Goal: Task Accomplishment & Management: Manage account settings

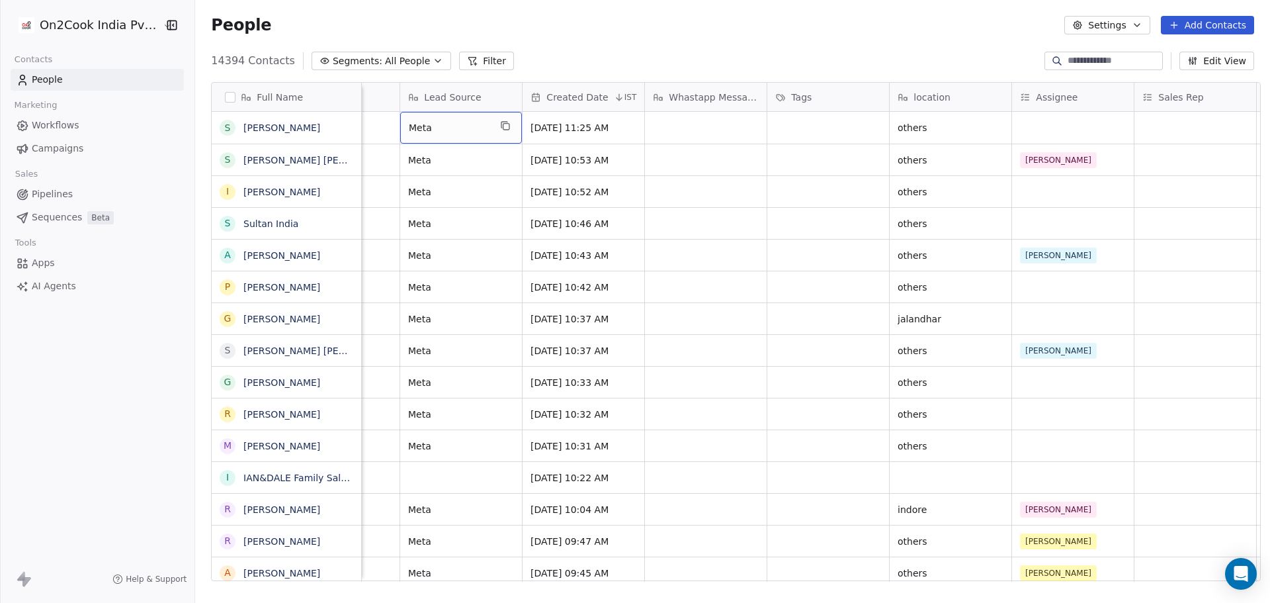
scroll to position [0, 1094]
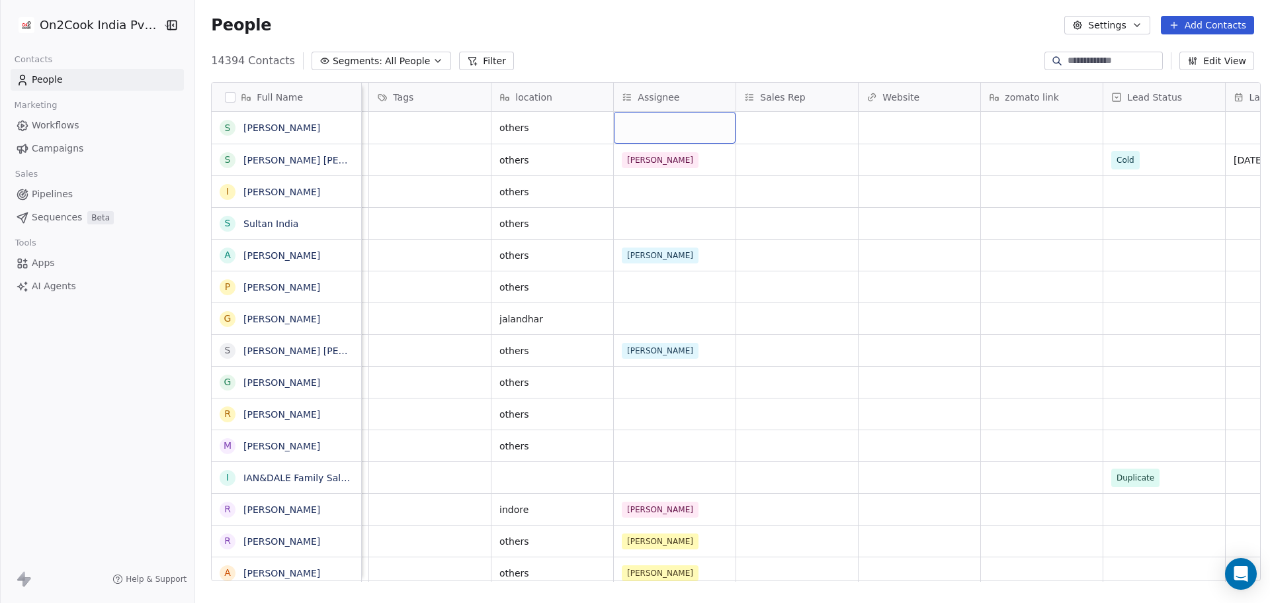
click at [721, 99] on div "Assignee" at bounding box center [675, 97] width 122 height 28
click at [659, 125] on span "Edit property" at bounding box center [662, 124] width 61 height 13
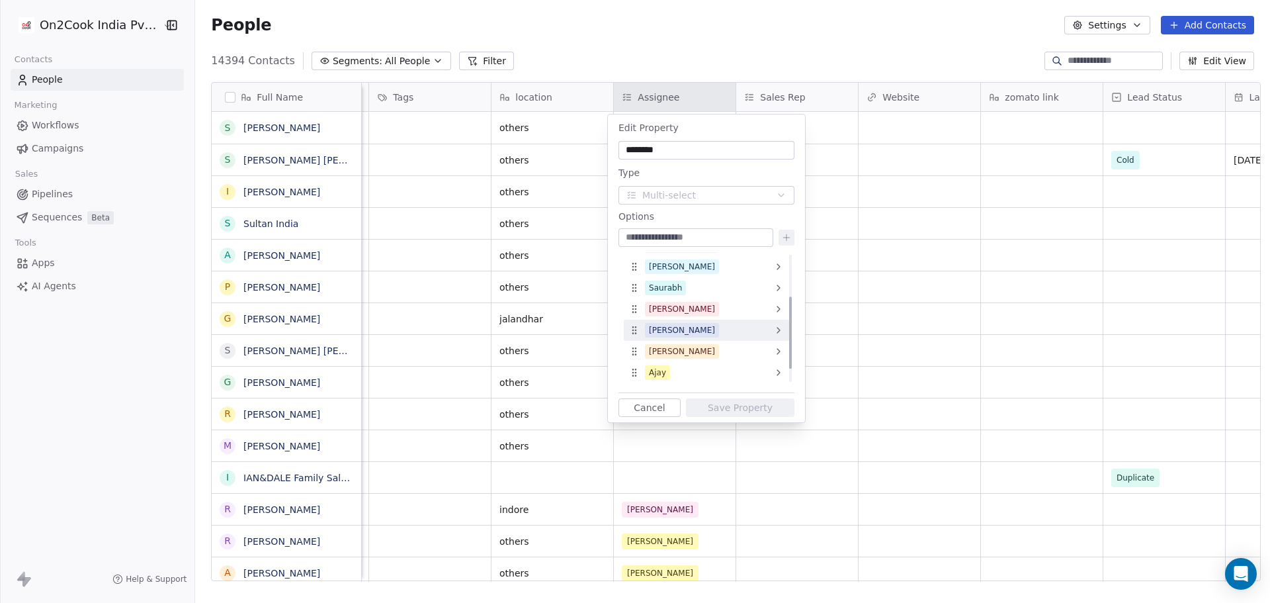
scroll to position [101, 0]
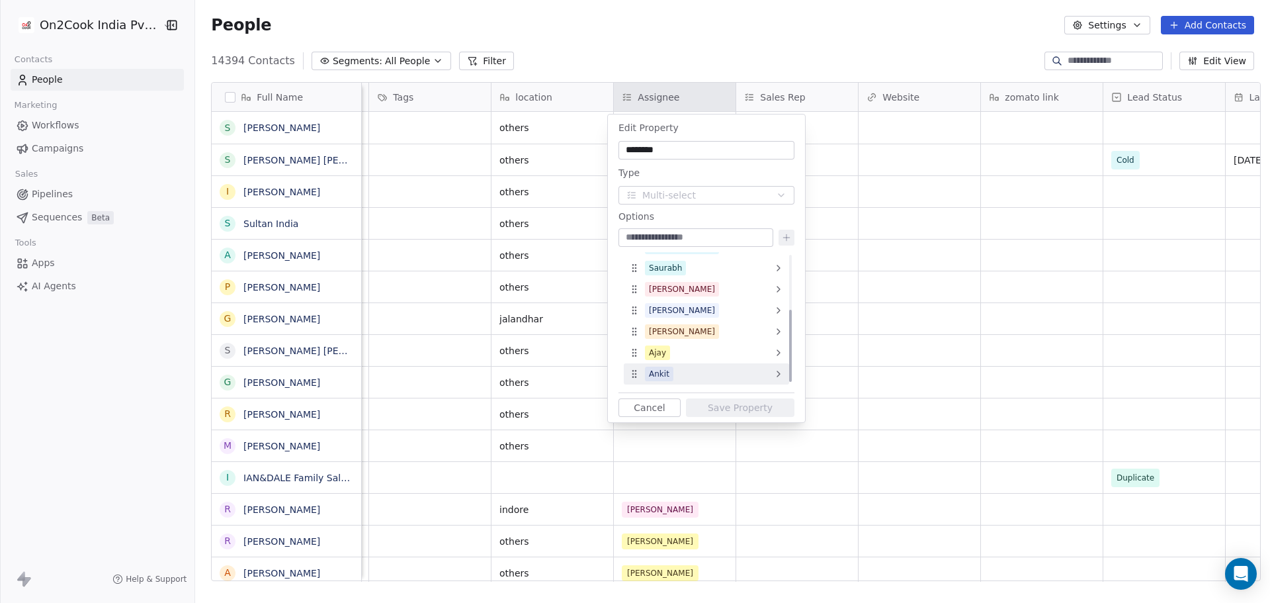
click at [751, 368] on div "Ankit" at bounding box center [706, 373] width 165 height 21
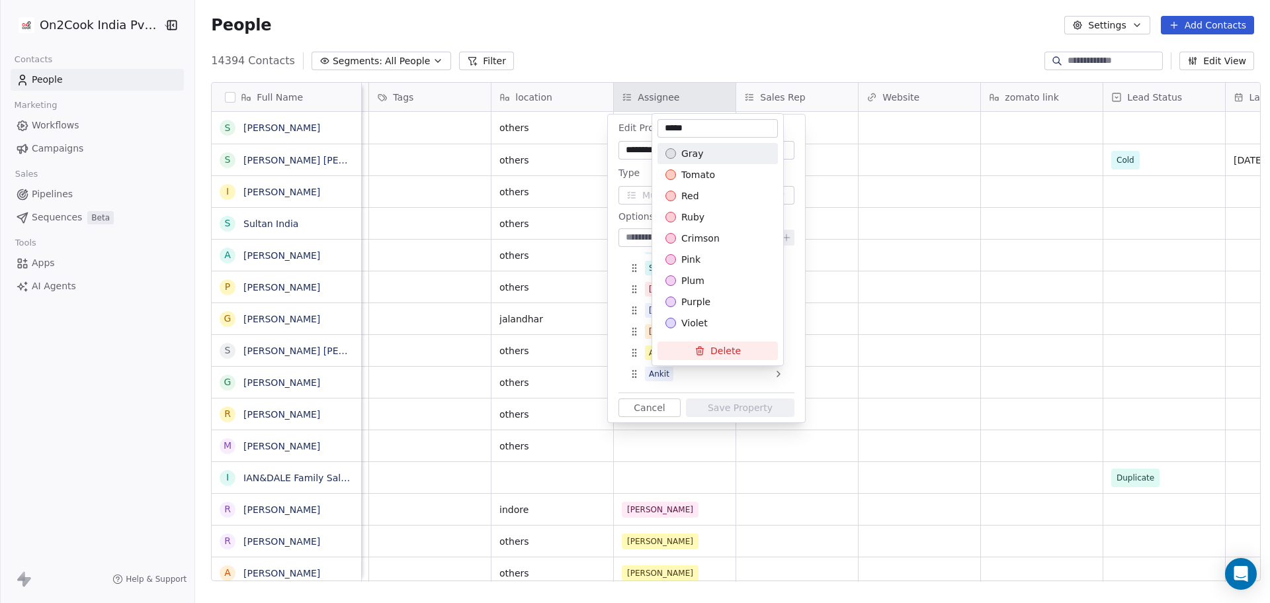
click at [748, 347] on button "Delete" at bounding box center [718, 350] width 120 height 19
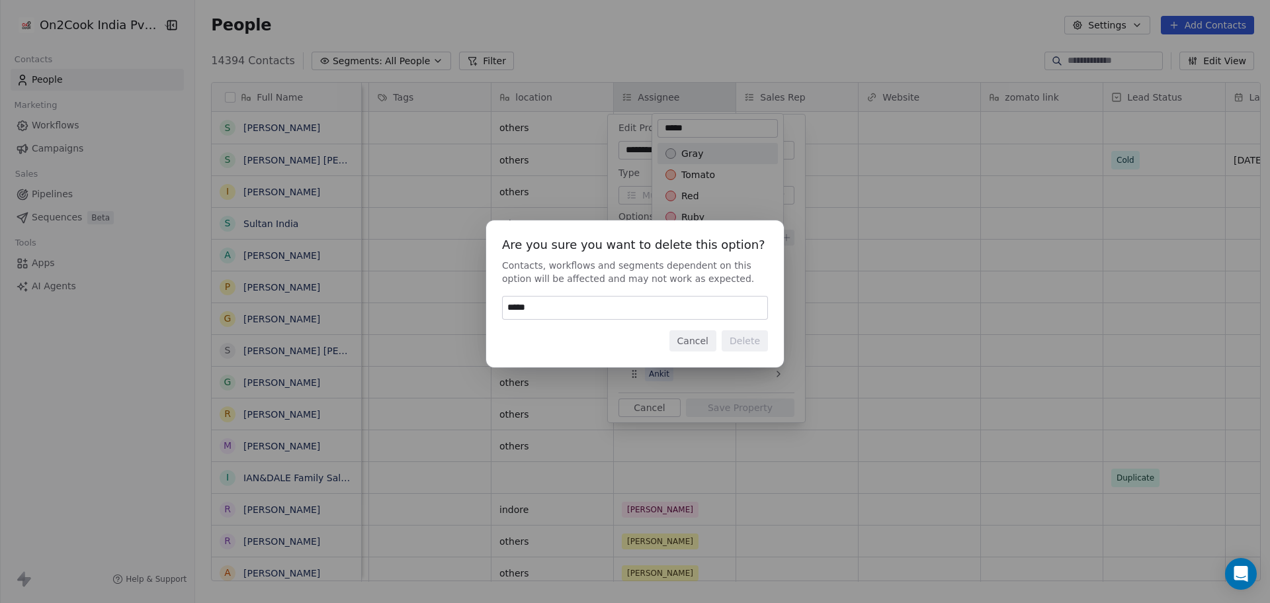
type input "******"
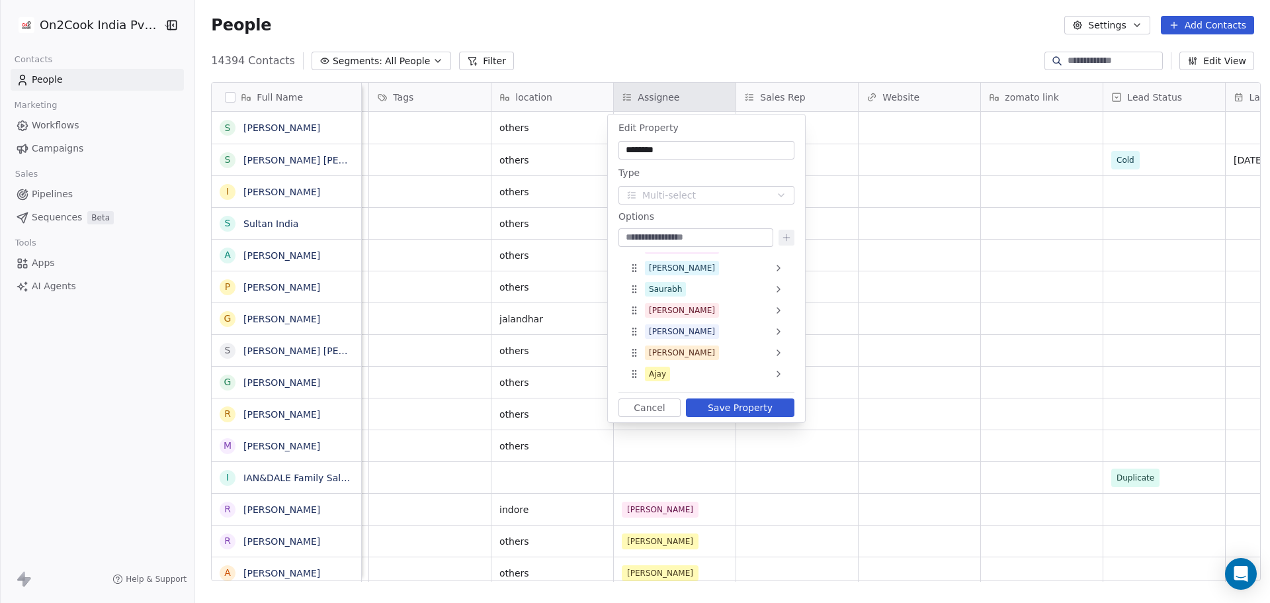
scroll to position [79, 0]
click at [681, 243] on div at bounding box center [696, 237] width 155 height 19
click at [683, 234] on input at bounding box center [696, 237] width 150 height 13
type input "*****"
click at [727, 411] on button "Save Property" at bounding box center [740, 407] width 109 height 19
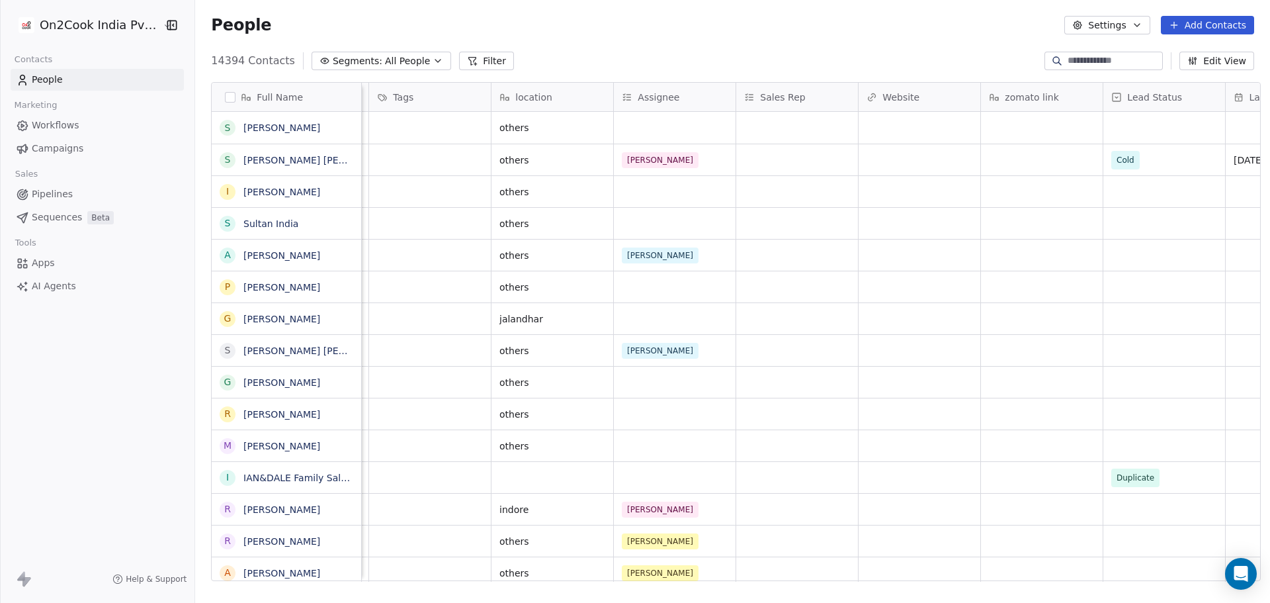
click at [823, 96] on div "Sales Rep" at bounding box center [795, 97] width 103 height 13
click at [823, 118] on div "Edit property" at bounding box center [800, 124] width 140 height 21
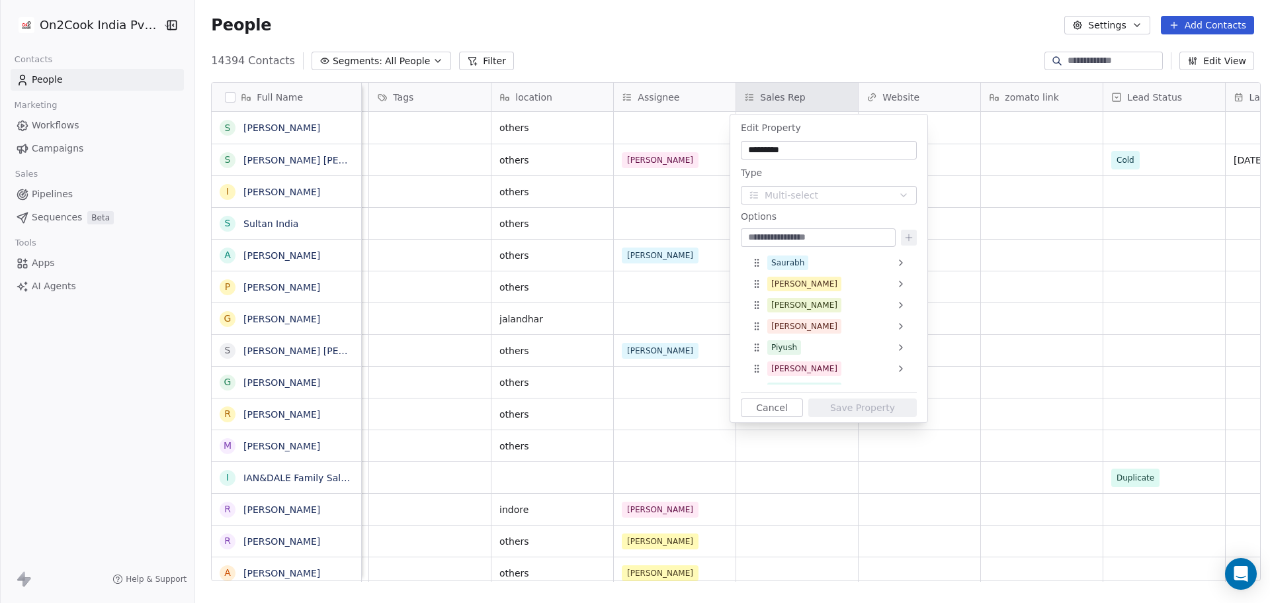
click at [793, 235] on input at bounding box center [819, 237] width 150 height 13
click at [912, 236] on icon at bounding box center [909, 237] width 11 height 11
click at [851, 237] on input "*****" at bounding box center [819, 237] width 150 height 13
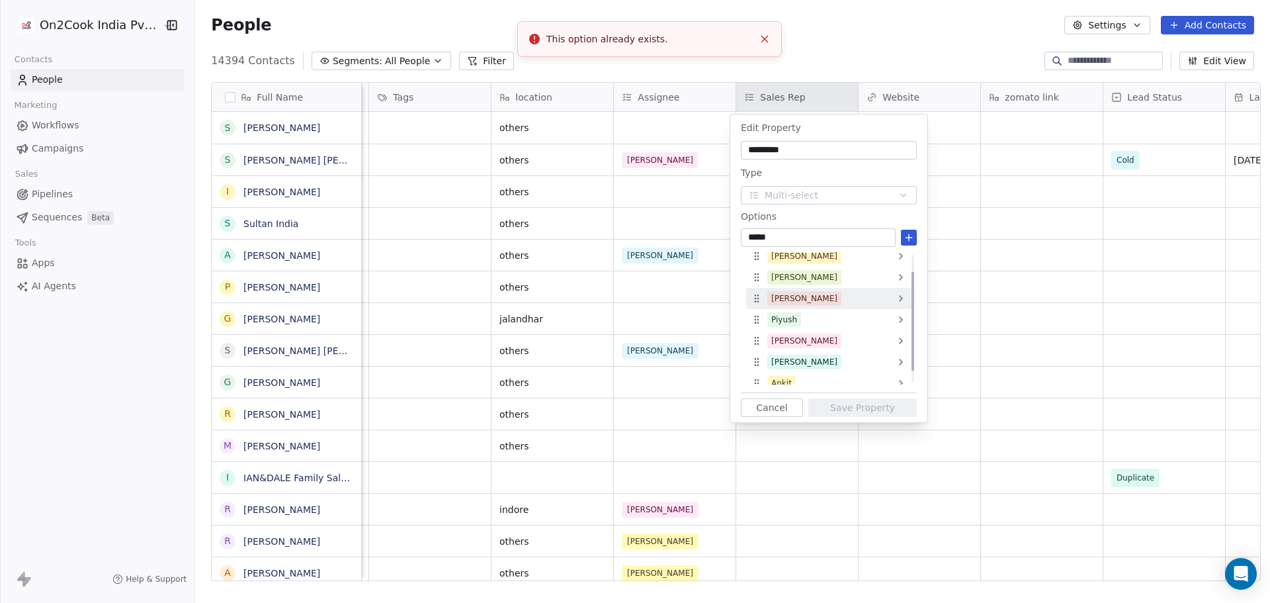
scroll to position [37, 0]
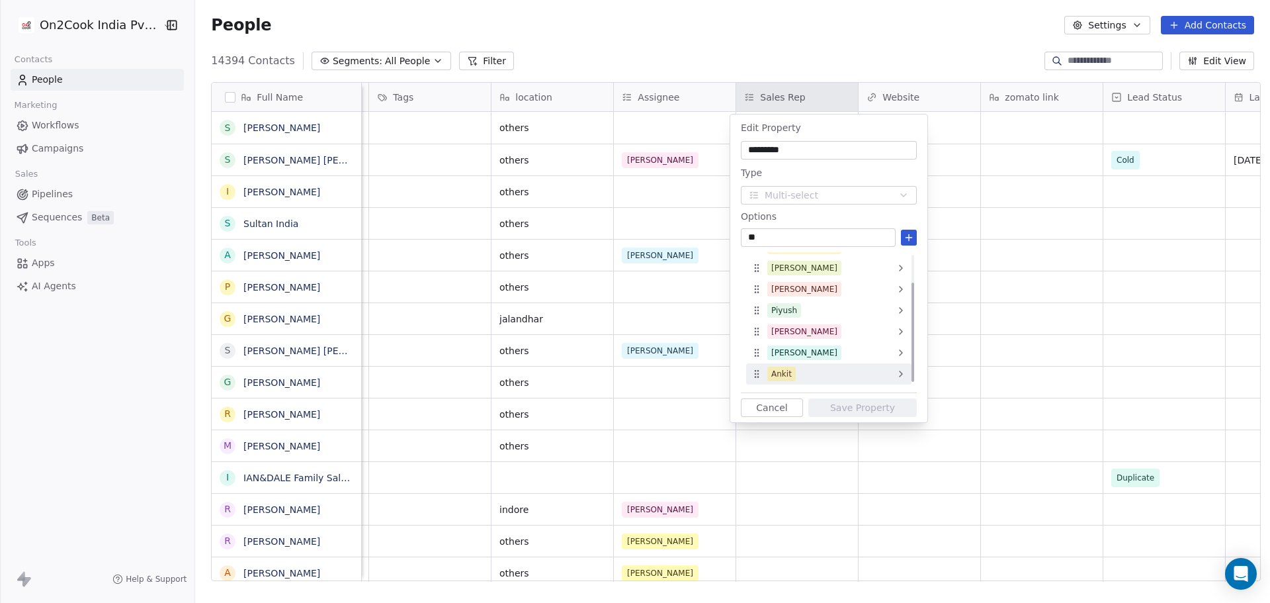
type input "*"
click at [903, 376] on icon at bounding box center [901, 374] width 11 height 11
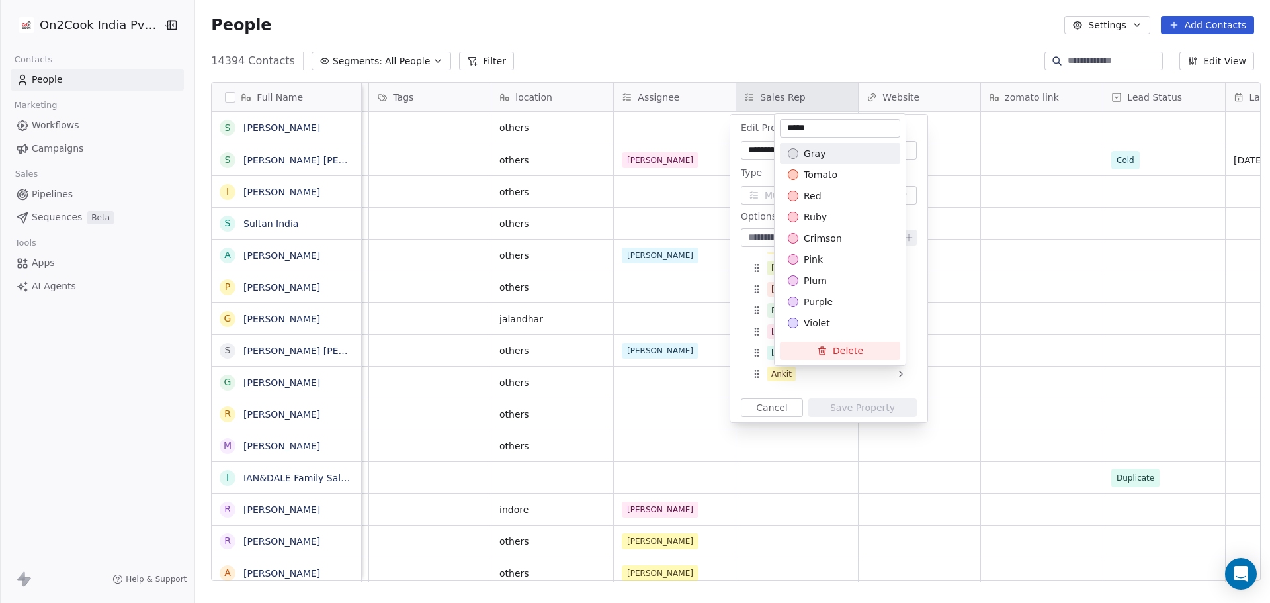
click at [875, 347] on button "Delete" at bounding box center [840, 350] width 120 height 19
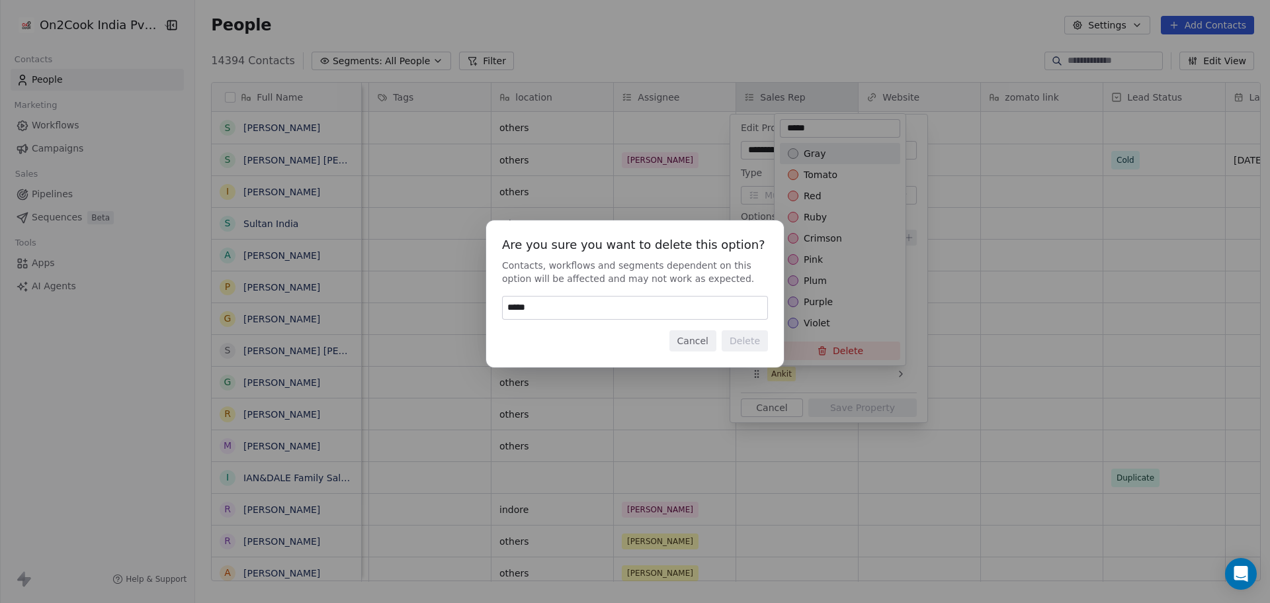
type input "******"
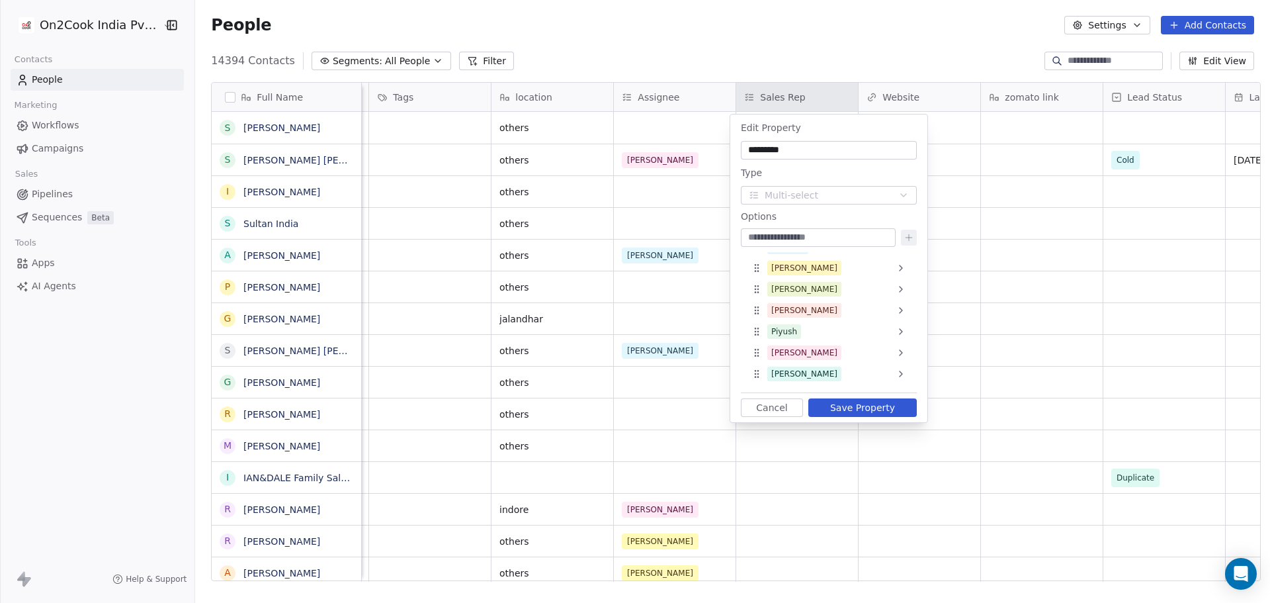
scroll to position [16, 0]
click at [810, 236] on input at bounding box center [819, 237] width 150 height 13
type input "*****"
click at [860, 408] on button "Save Property" at bounding box center [862, 407] width 109 height 19
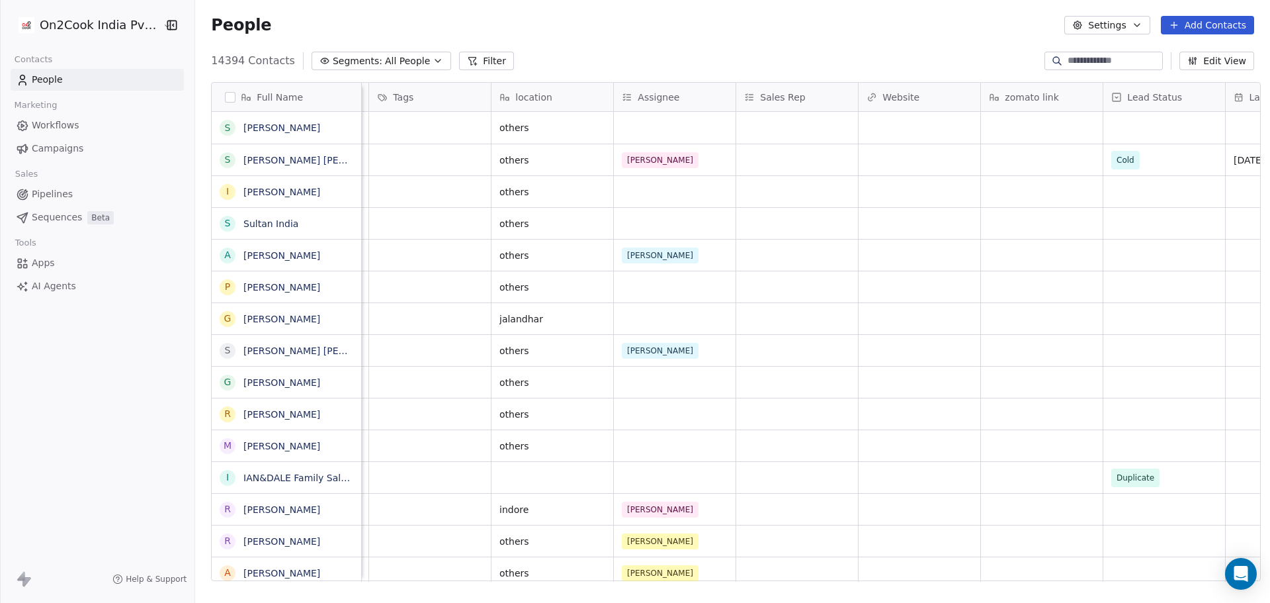
click at [771, 107] on div "Sales Rep" at bounding box center [797, 97] width 122 height 28
click at [791, 128] on span "Edit property" at bounding box center [784, 124] width 61 height 13
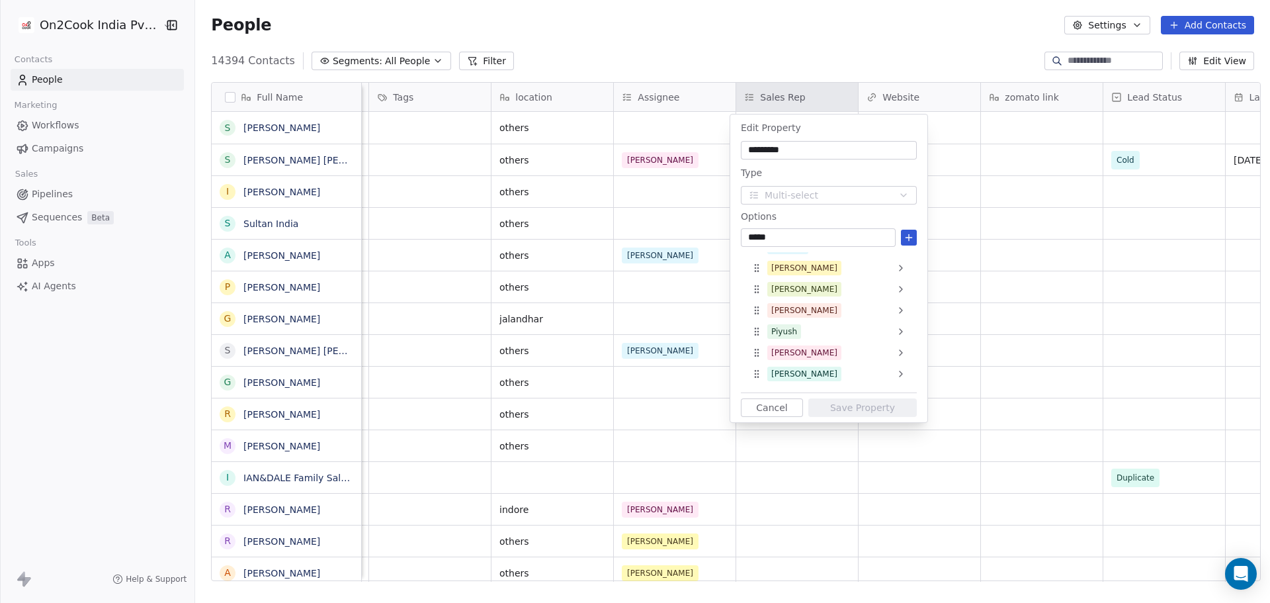
type input "*****"
click at [907, 234] on icon at bounding box center [909, 237] width 11 height 11
click at [1023, 286] on html "On2Cook India Pvt. Ltd. Contacts People Marketing Workflows Campaigns Sales Pip…" at bounding box center [635, 301] width 1270 height 603
click at [862, 406] on button "Save Property" at bounding box center [862, 407] width 109 height 19
click at [679, 109] on html "On2Cook India Pvt. Ltd. Contacts People Marketing Workflows Campaigns Sales Pip…" at bounding box center [635, 301] width 1270 height 603
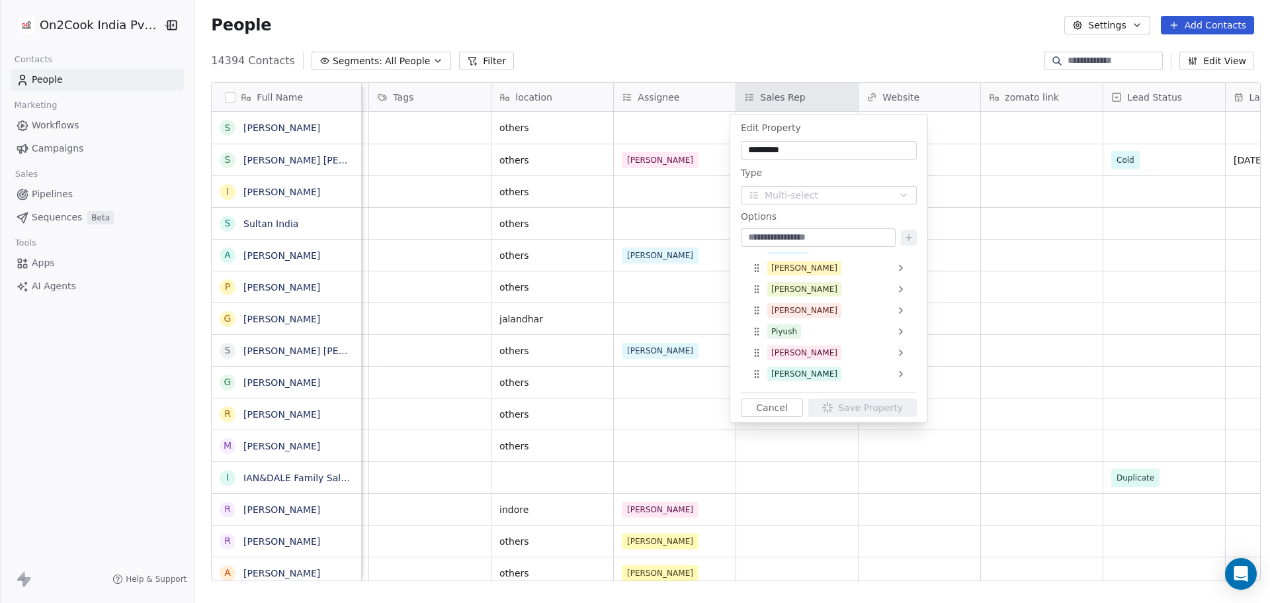
click at [677, 101] on html "On2Cook India Pvt. Ltd. Contacts People Marketing Workflows Campaigns Sales Pip…" at bounding box center [635, 301] width 1270 height 603
click at [677, 101] on div "Assignee" at bounding box center [673, 97] width 103 height 13
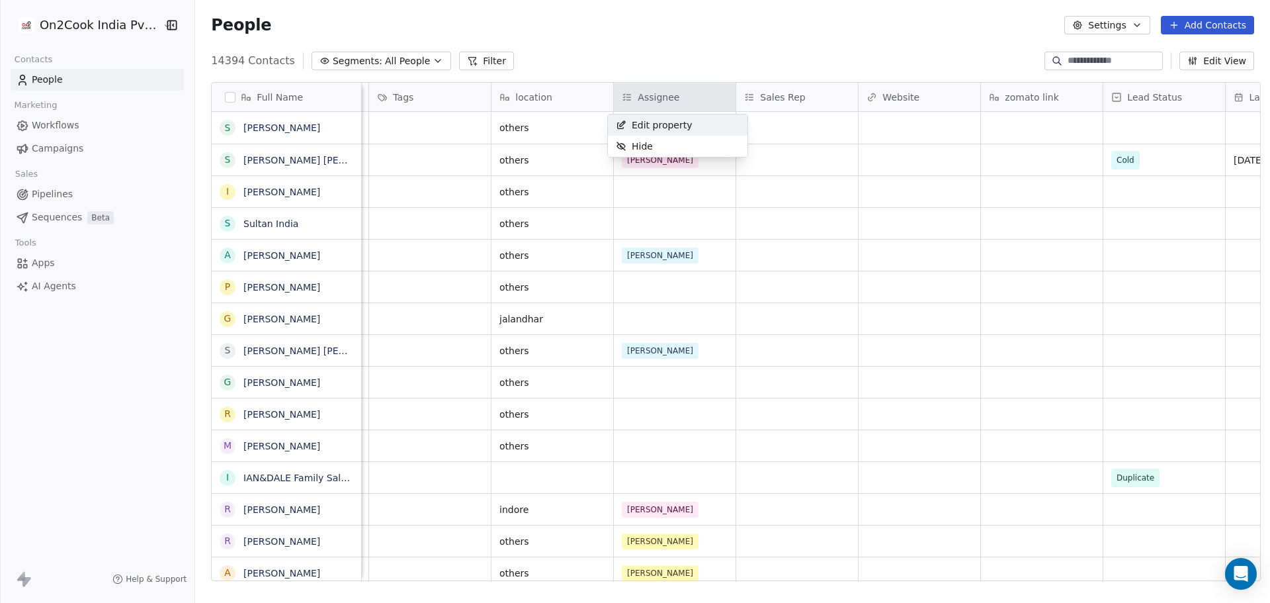
click at [677, 101] on html "On2Cook India Pvt. Ltd. Contacts People Marketing Workflows Campaigns Sales Pip…" at bounding box center [635, 301] width 1270 height 603
click at [677, 101] on div "Assignee" at bounding box center [673, 97] width 103 height 13
click at [673, 125] on span "Edit property" at bounding box center [662, 124] width 61 height 13
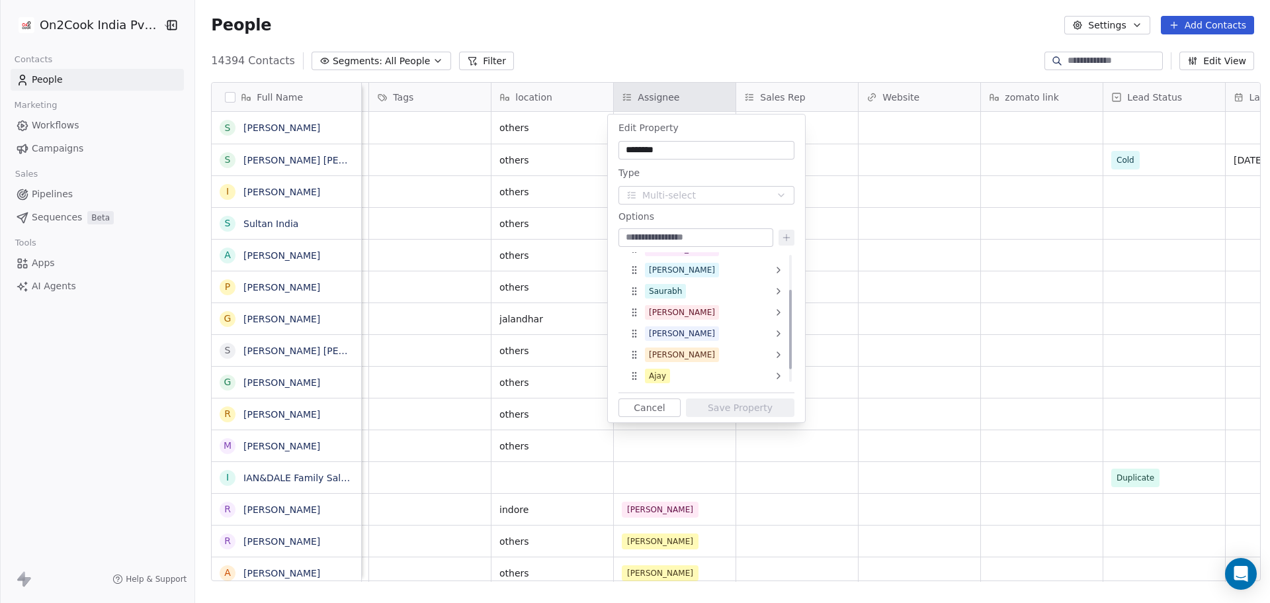
scroll to position [79, 0]
click at [691, 240] on input at bounding box center [696, 237] width 150 height 13
type input "*****"
click at [791, 238] on icon at bounding box center [786, 237] width 11 height 11
click at [750, 412] on button "Save Property" at bounding box center [740, 407] width 109 height 19
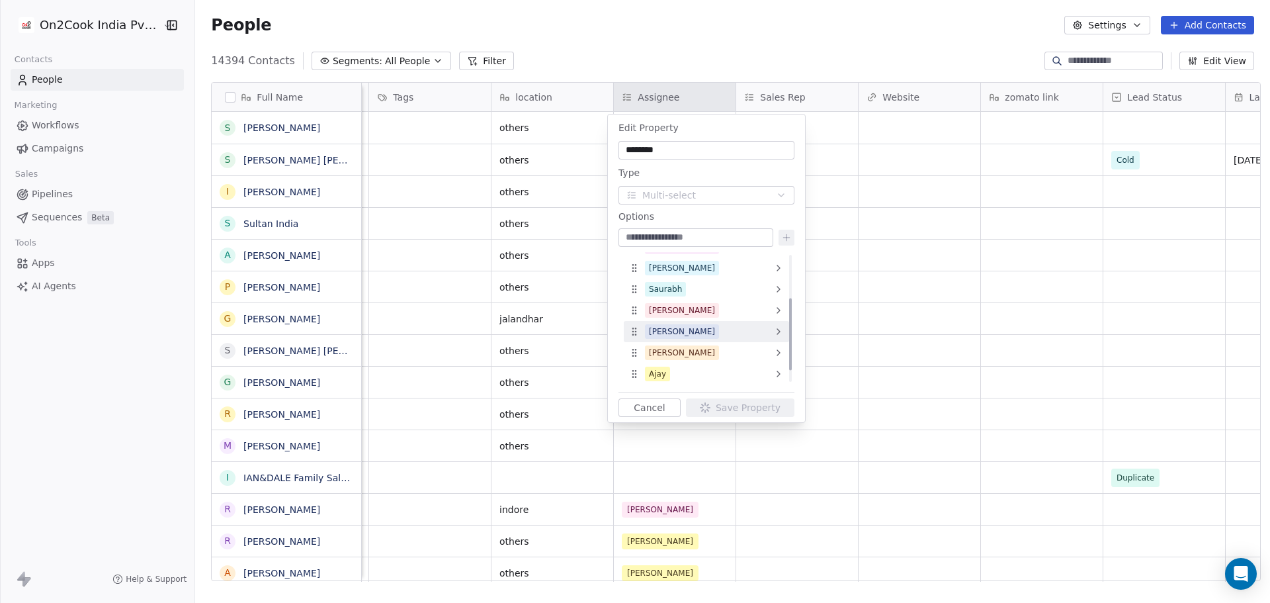
scroll to position [97, 0]
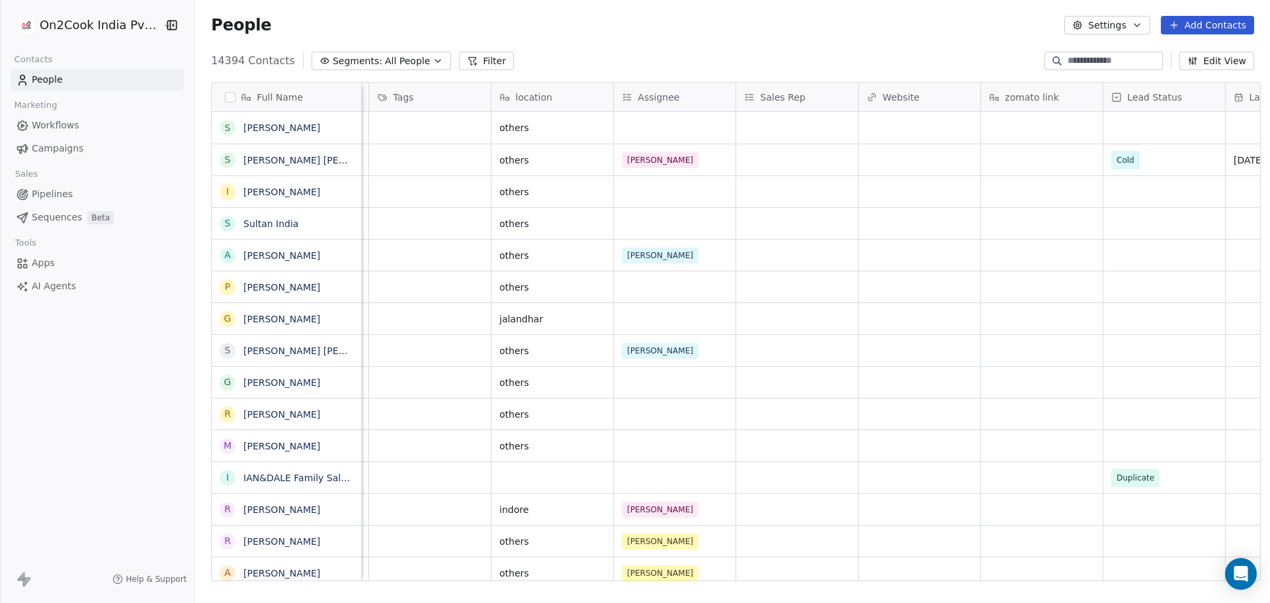
click at [676, 97] on div "Assignee" at bounding box center [673, 97] width 103 height 13
click at [673, 124] on span "Edit property" at bounding box center [662, 124] width 61 height 13
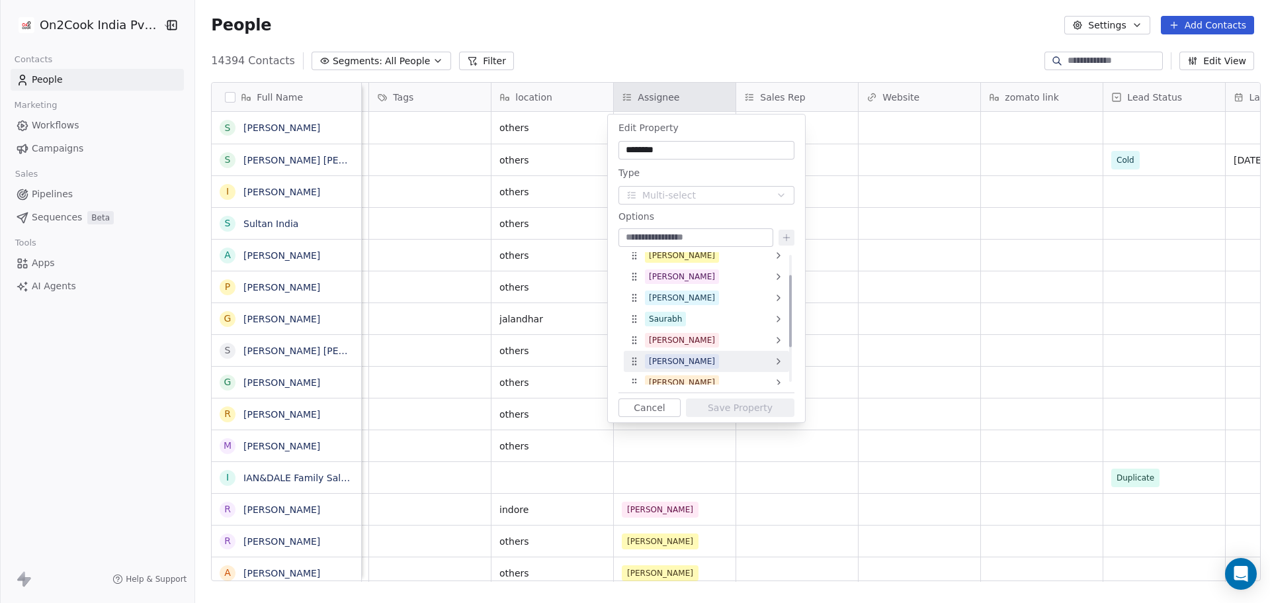
scroll to position [101, 0]
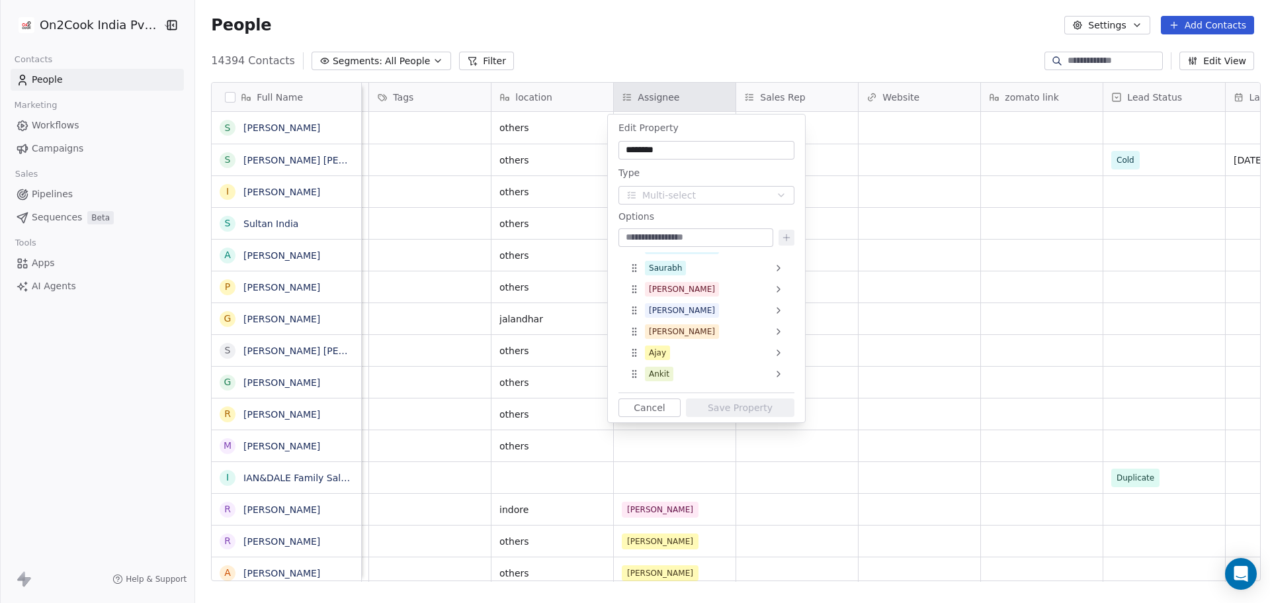
click at [873, 349] on html "On2Cook India Pvt. Ltd. Contacts People Marketing Workflows Campaigns Sales Pip…" at bounding box center [635, 301] width 1270 height 603
click at [757, 47] on html "On2Cook India Pvt. Ltd. Contacts People Marketing Workflows Campaigns Sales Pip…" at bounding box center [635, 301] width 1270 height 603
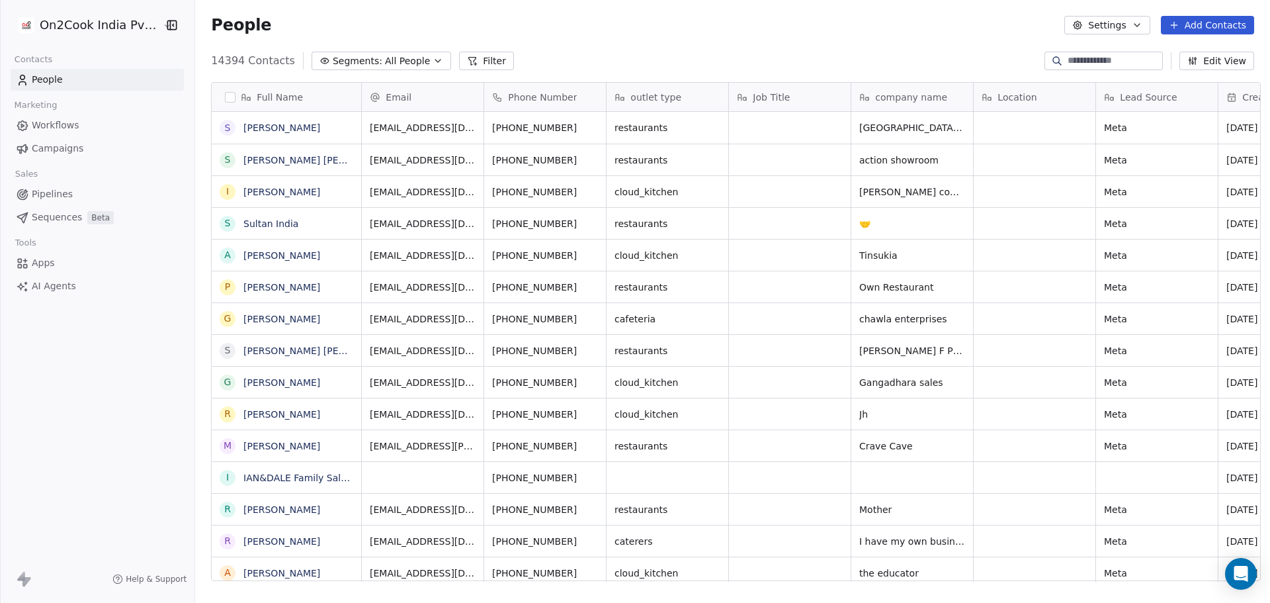
scroll to position [520, 1071]
